Goal: Task Accomplishment & Management: Complete application form

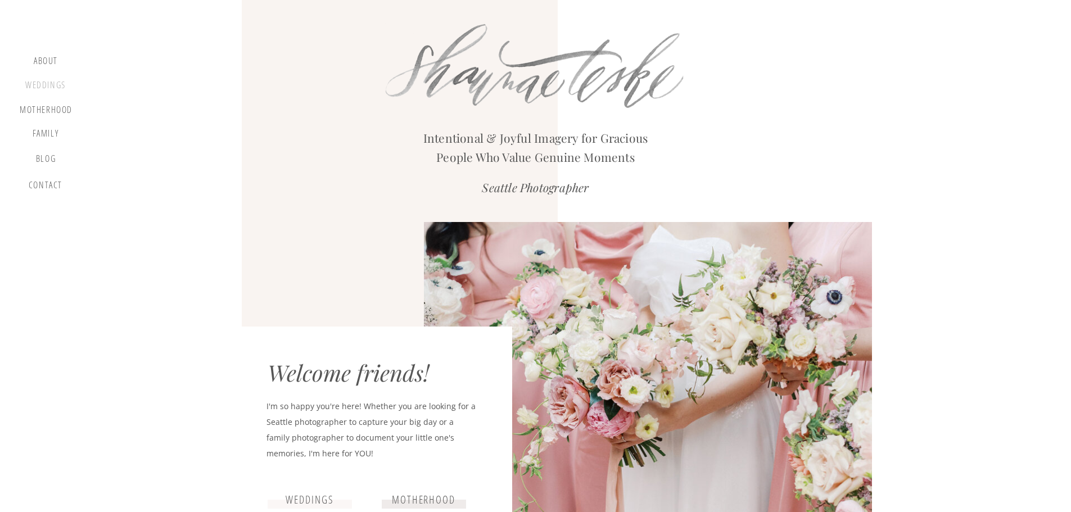
click at [52, 85] on div "Weddings" at bounding box center [45, 87] width 43 height 14
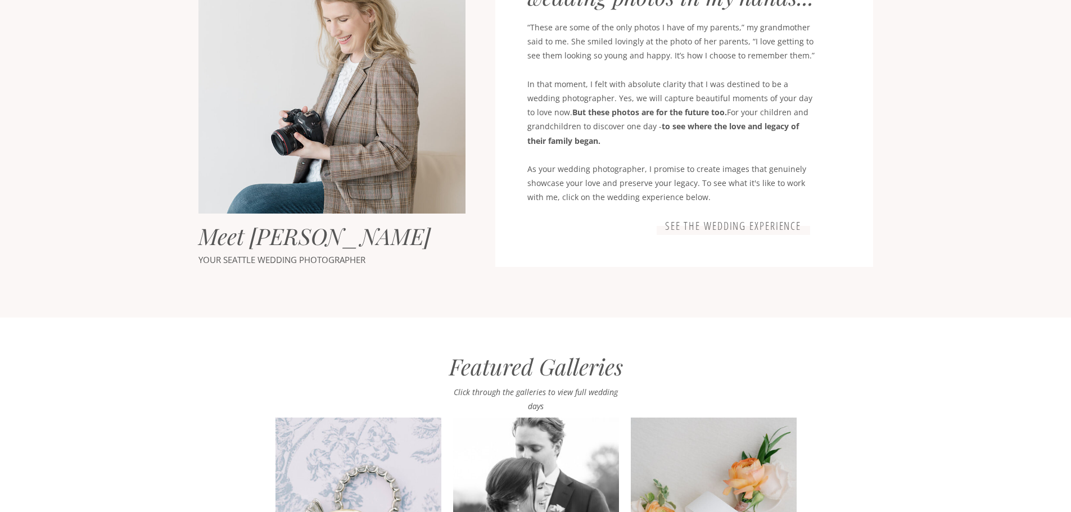
scroll to position [644, 0]
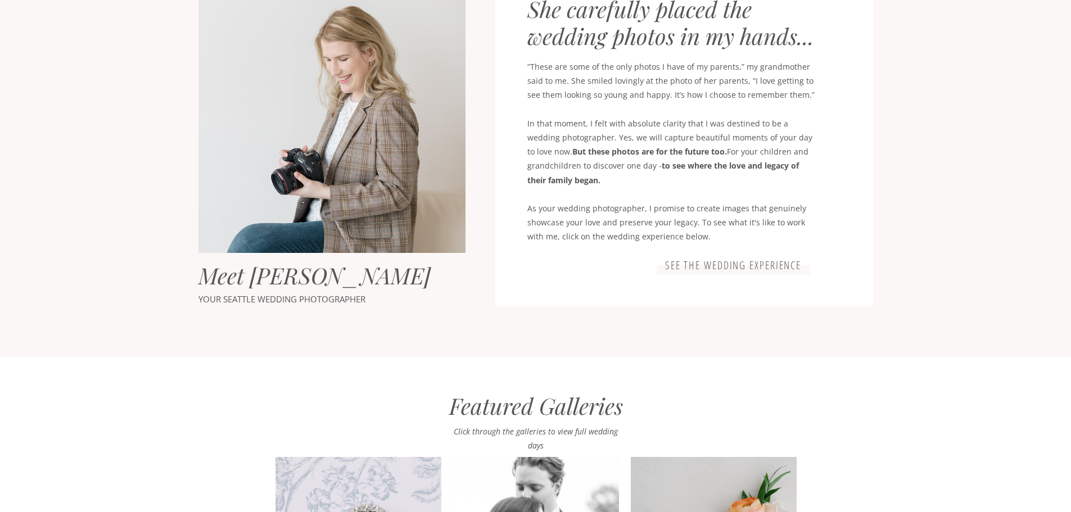
click at [781, 262] on h3 "See the wedding experience" at bounding box center [733, 265] width 145 height 13
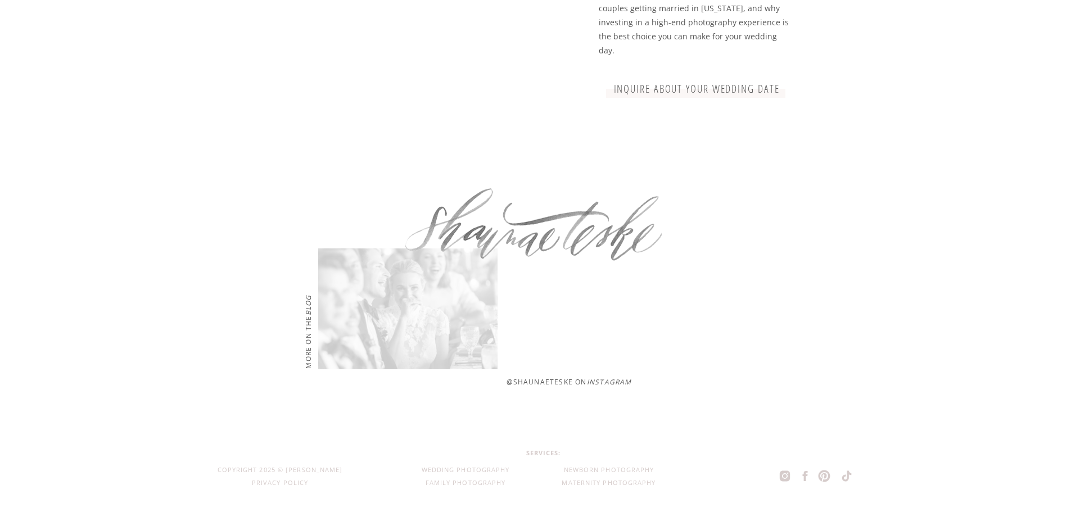
scroll to position [3122, 0]
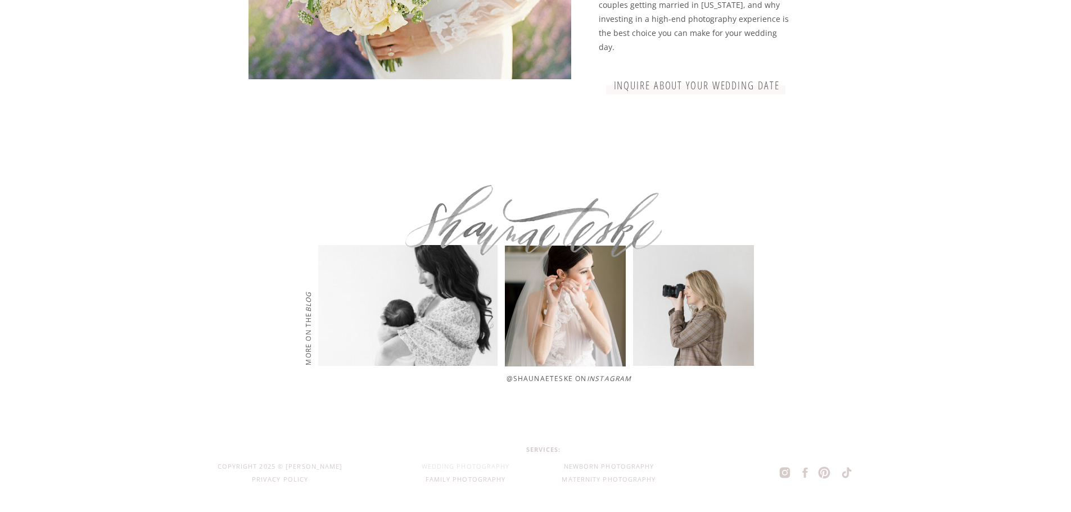
click at [471, 466] on h2 "wedding photography" at bounding box center [465, 467] width 131 height 13
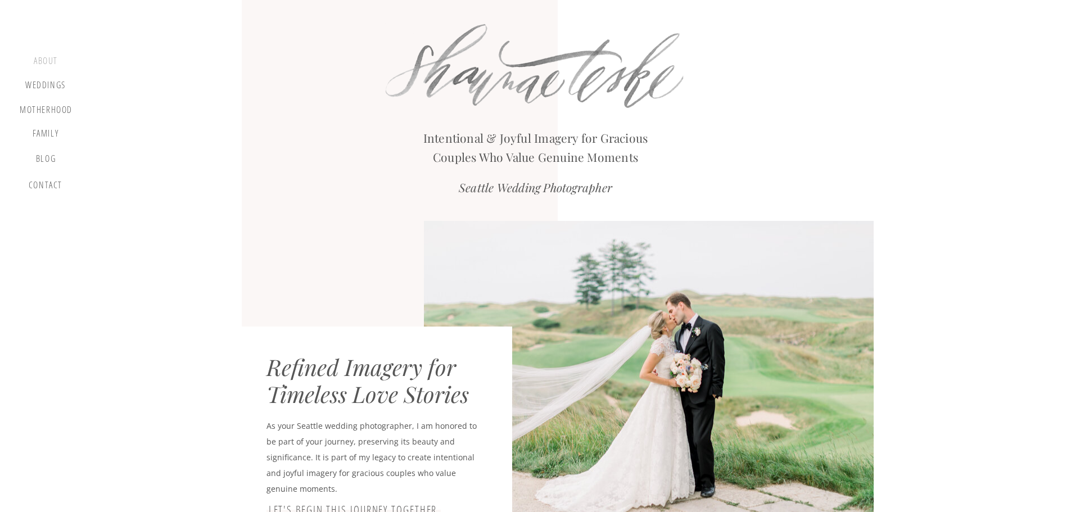
click at [46, 63] on div "about" at bounding box center [45, 62] width 33 height 13
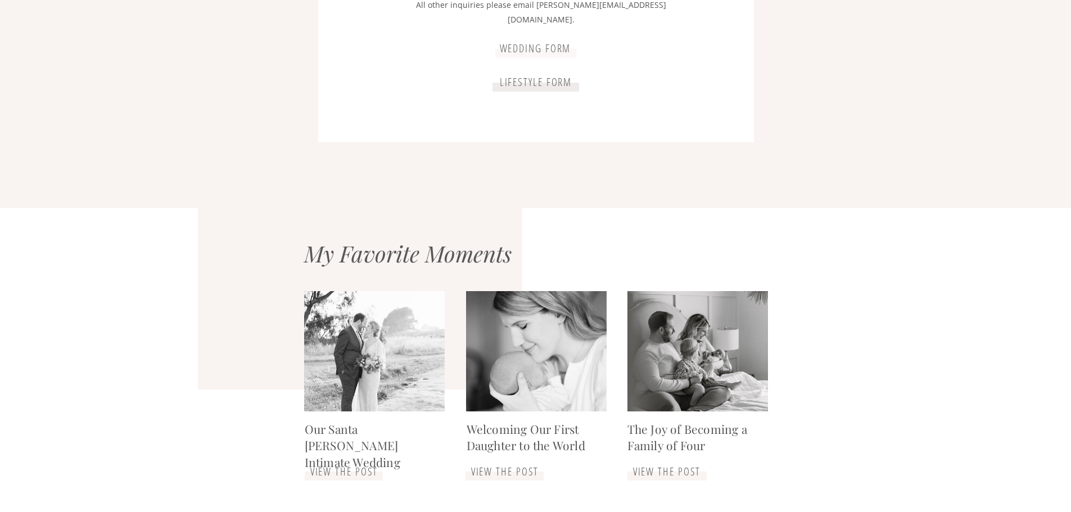
scroll to position [2488, 0]
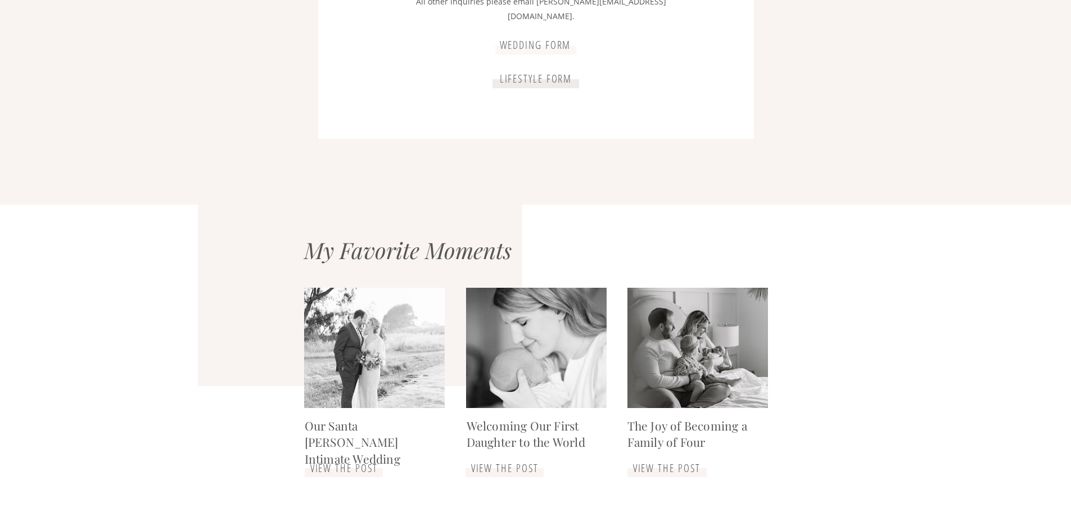
click at [519, 47] on p "wedding form" at bounding box center [535, 45] width 80 height 12
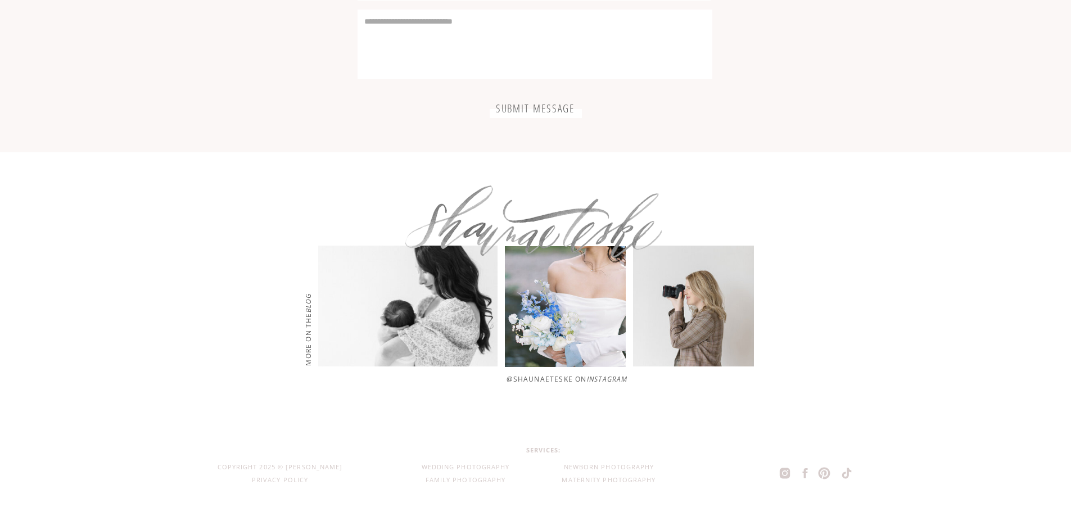
scroll to position [3349, 0]
